Goal: Find specific page/section: Find specific page/section

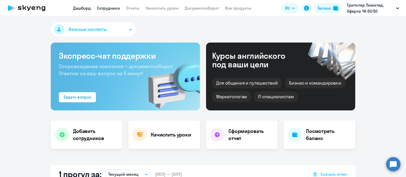
click at [105, 8] on link "Сотрудники" at bounding box center [108, 8] width 23 height 5
select select "30"
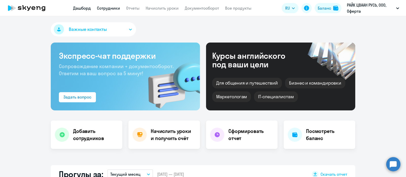
click at [105, 10] on link "Сотрудники" at bounding box center [108, 8] width 23 height 5
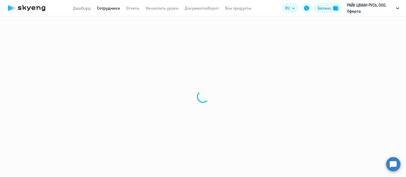
select select "30"
